Goal: Navigation & Orientation: Find specific page/section

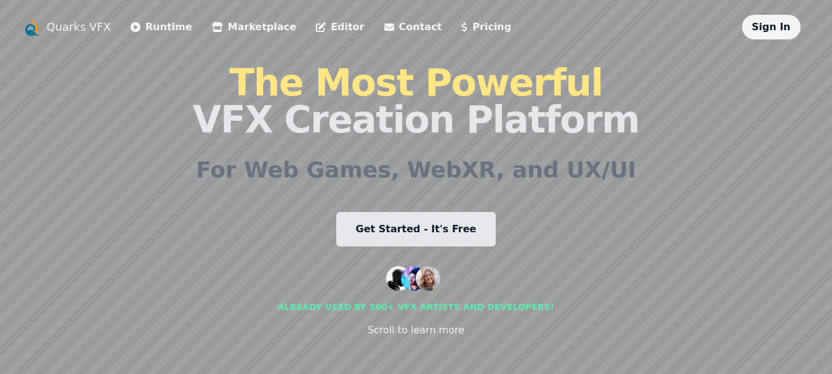
click at [316, 21] on link "Editor" at bounding box center [340, 27] width 48 height 15
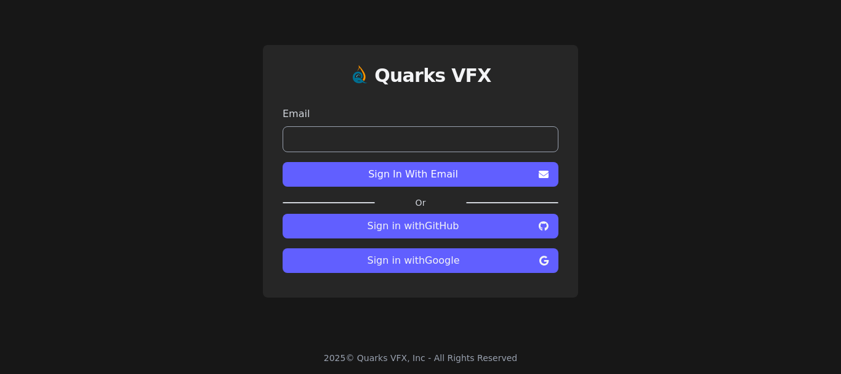
click at [480, 262] on span "Sign in with Google" at bounding box center [413, 260] width 242 height 15
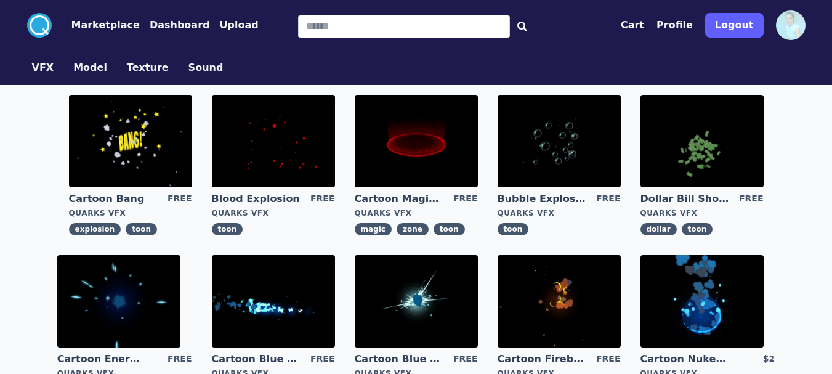
click at [36, 18] on circle at bounding box center [39, 25] width 25 height 25
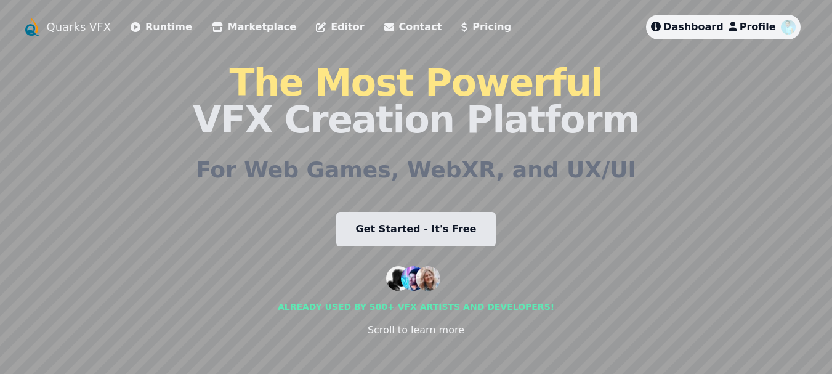
click at [316, 24] on link "Editor" at bounding box center [340, 27] width 48 height 15
